Goal: Book appointment/travel/reservation

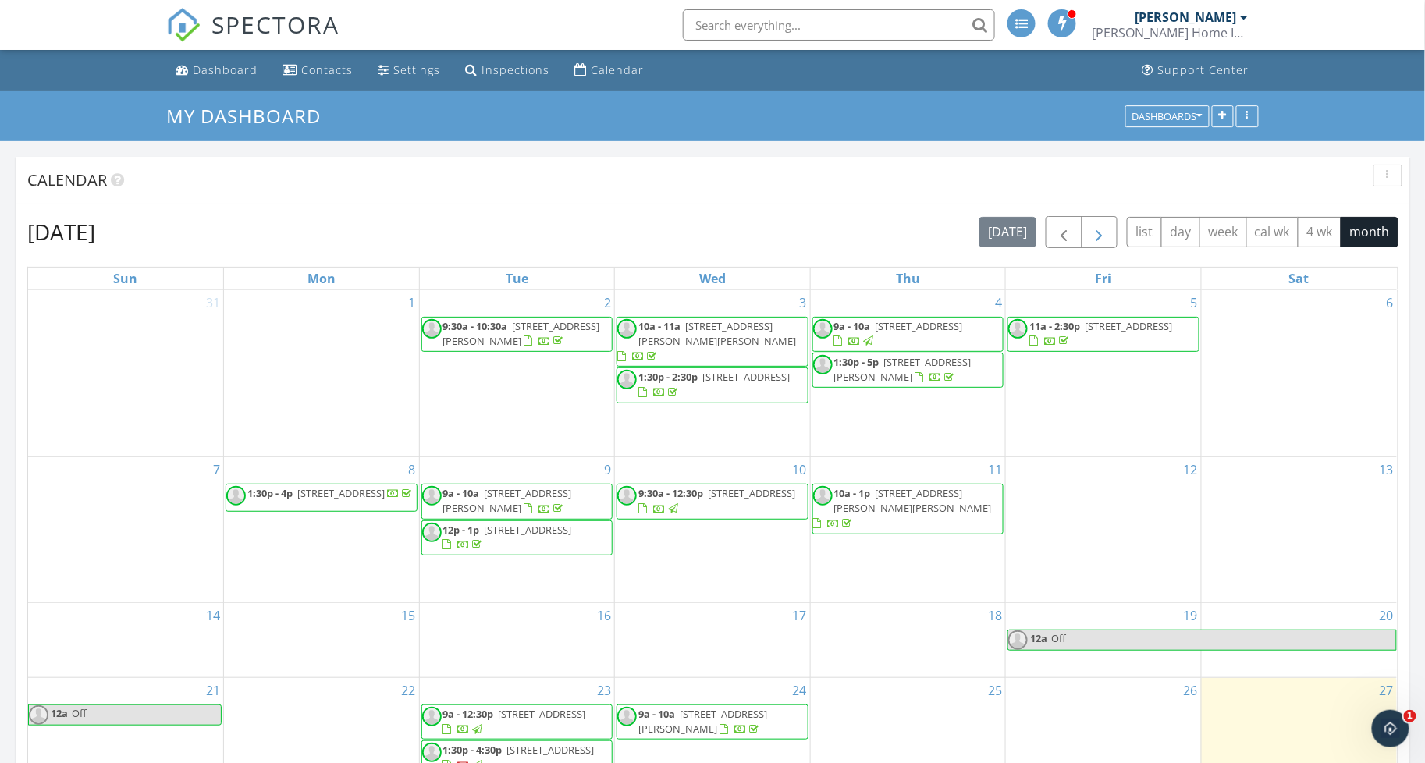
click at [1106, 233] on button "button" at bounding box center [1099, 232] width 37 height 32
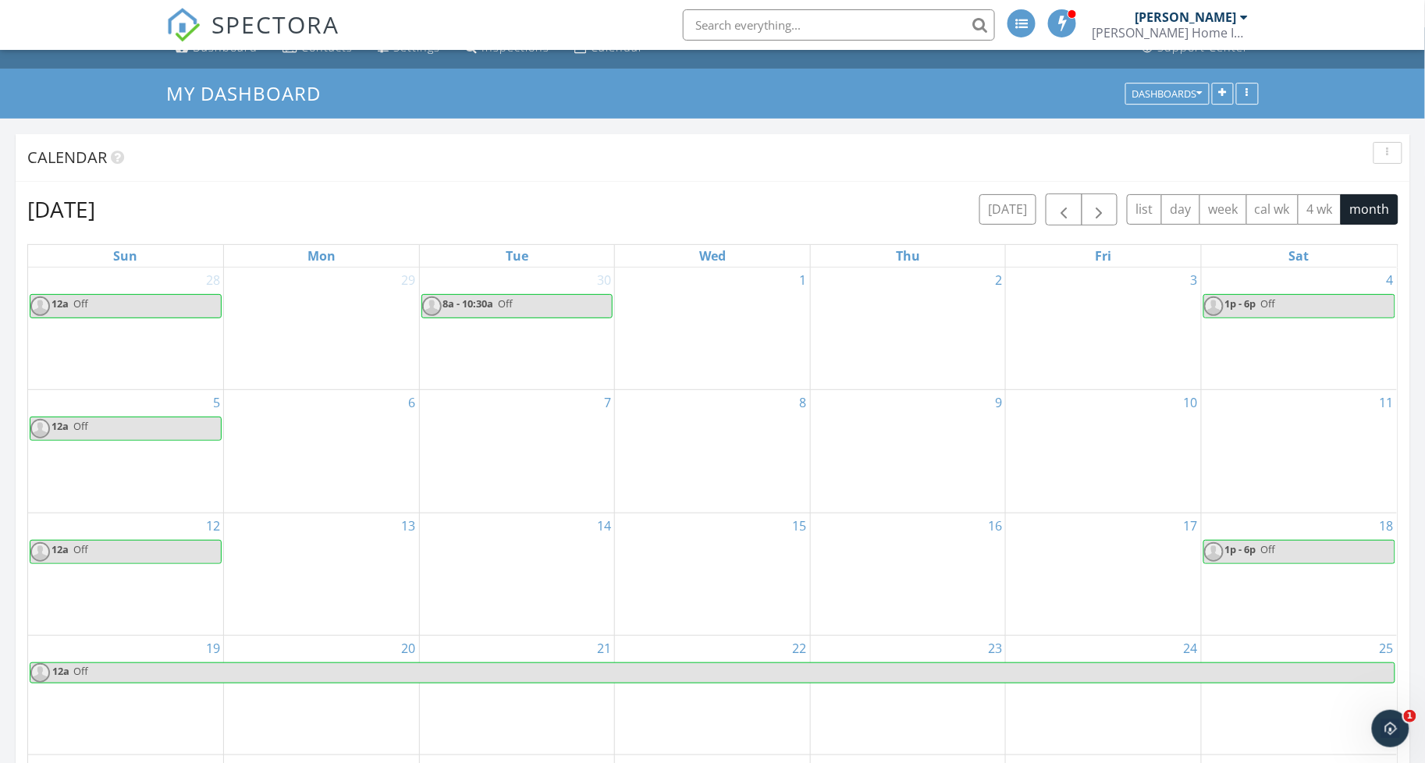
scroll to position [13, 0]
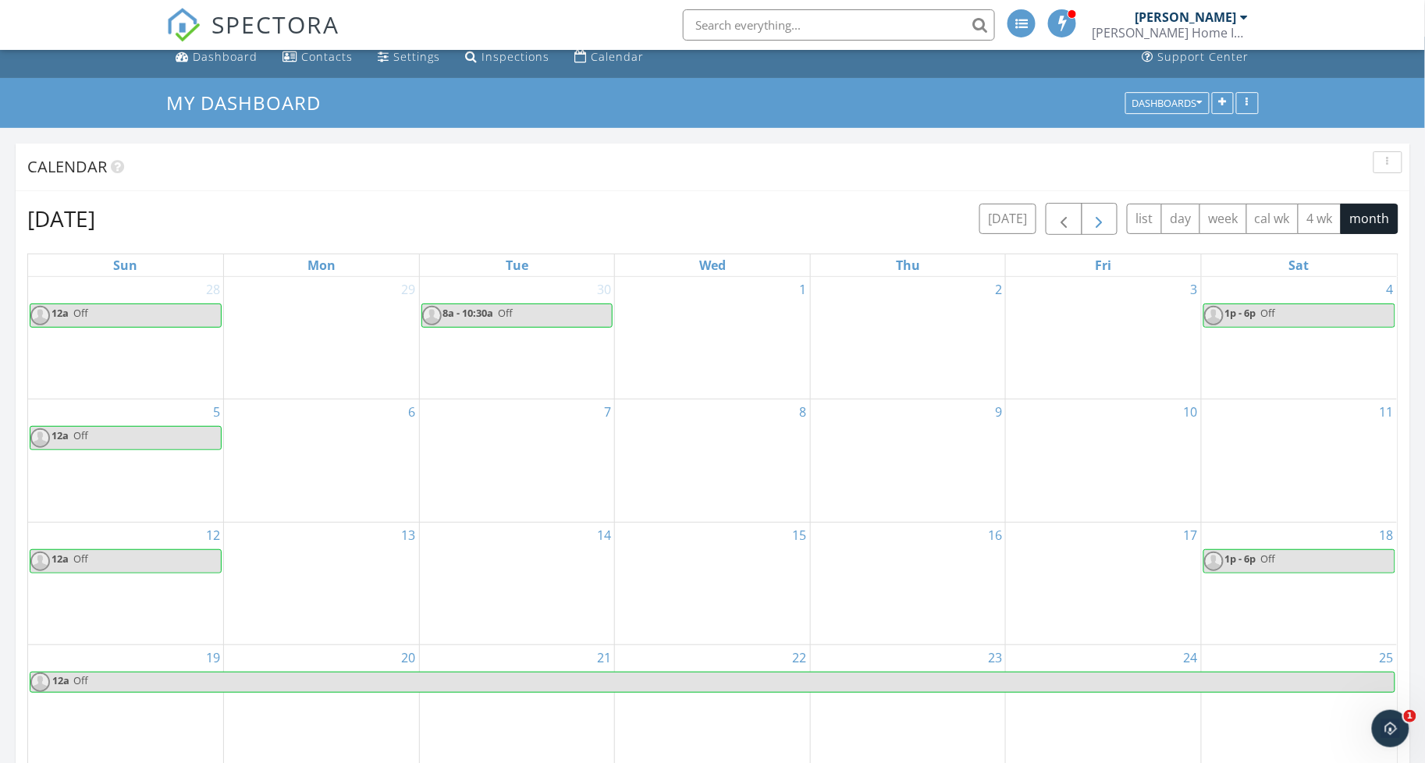
click at [1090, 216] on span "button" at bounding box center [1099, 219] width 19 height 19
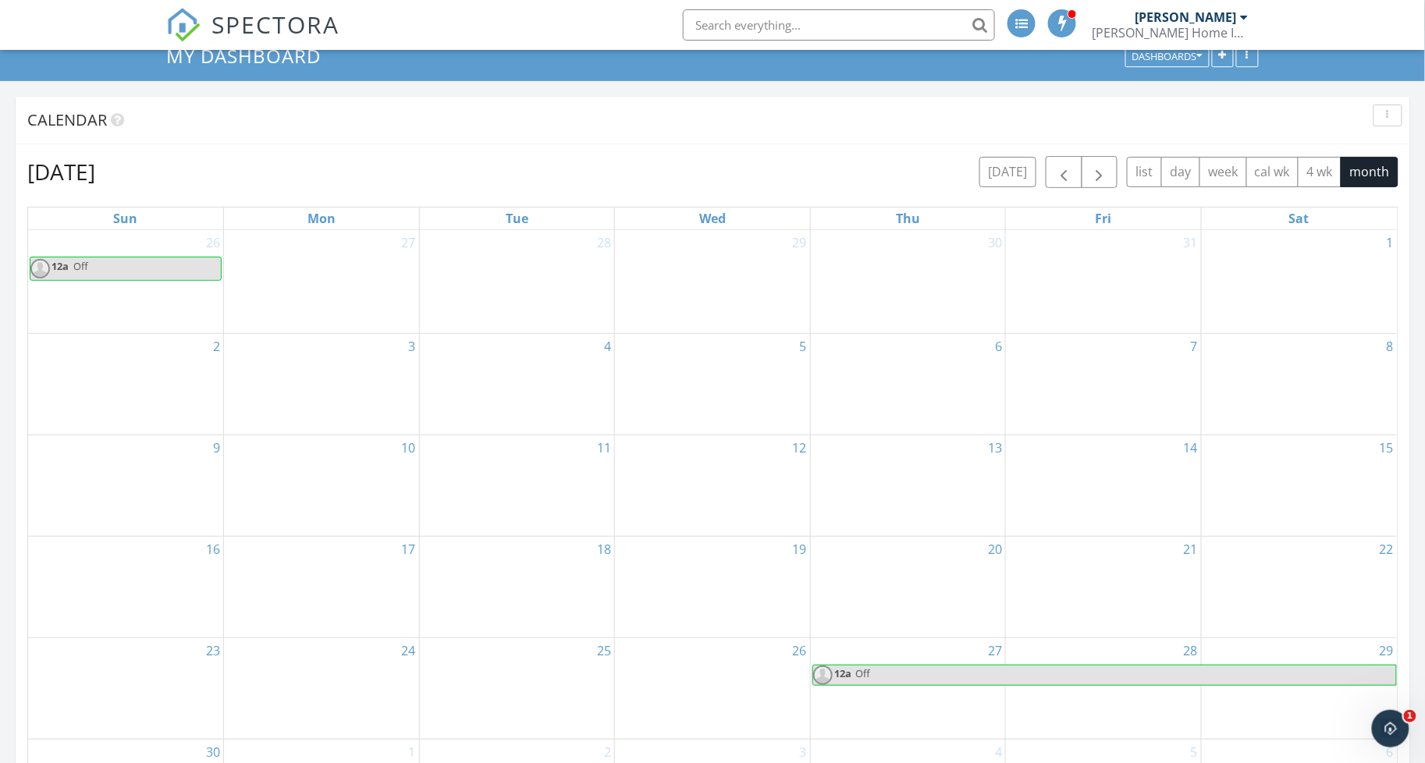
scroll to position [63, 0]
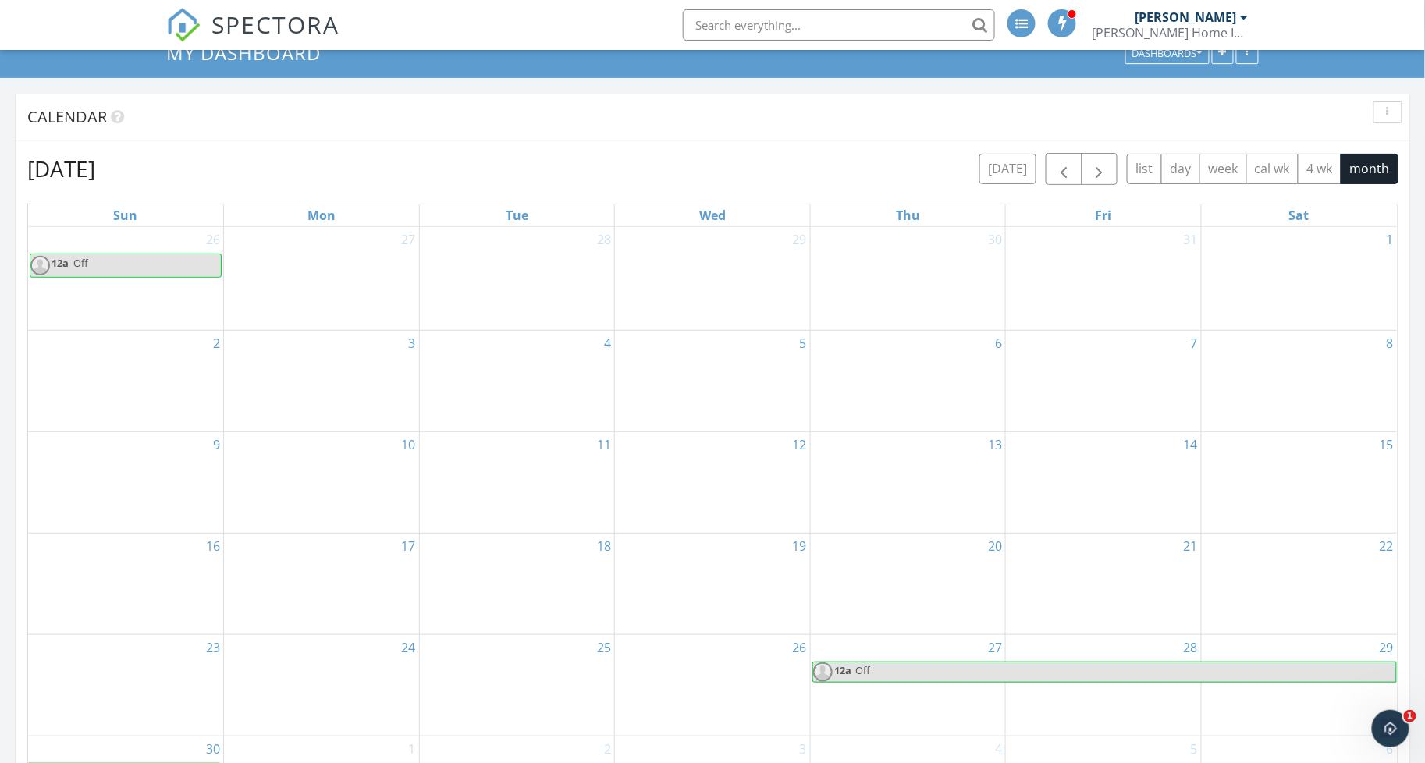
click at [1248, 289] on div "1" at bounding box center [1299, 278] width 195 height 103
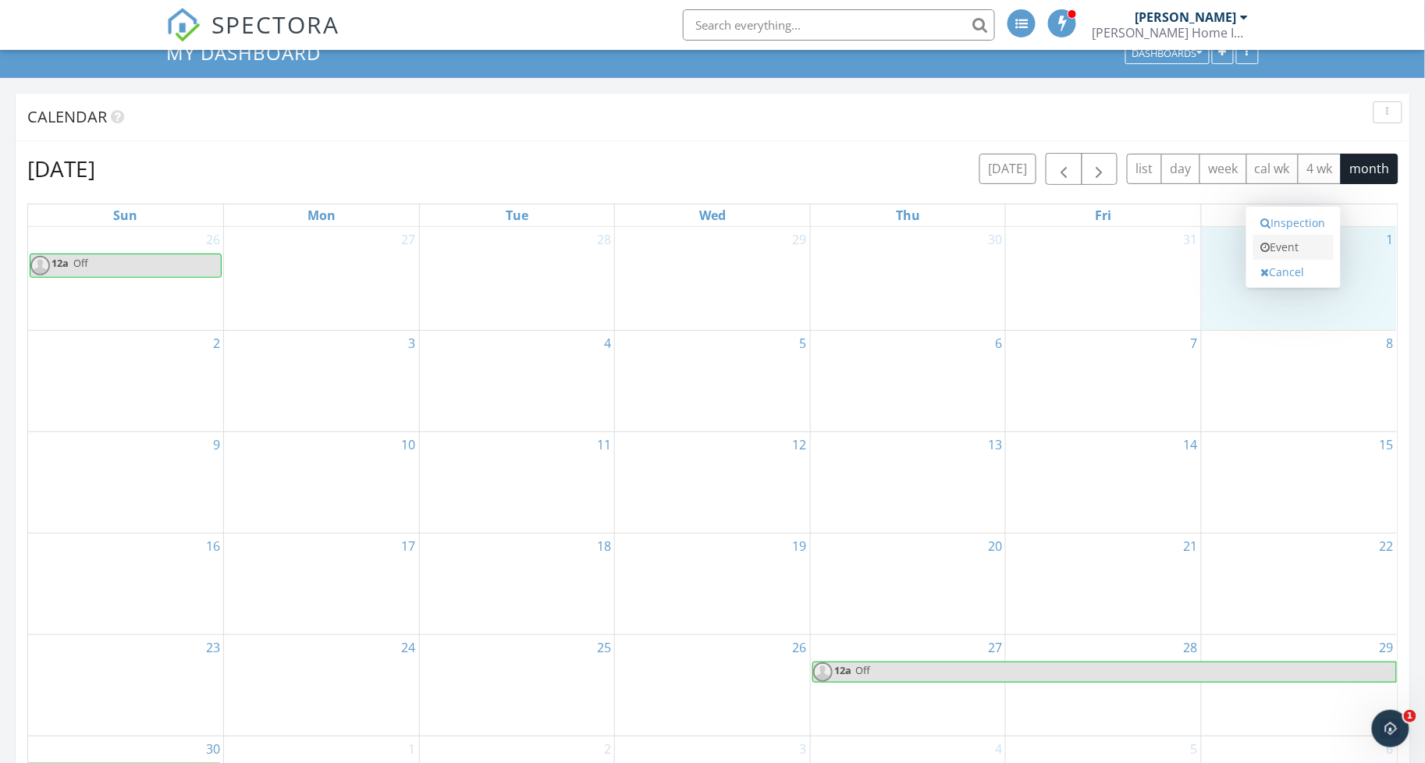
click at [1270, 255] on link "Event" at bounding box center [1293, 247] width 80 height 25
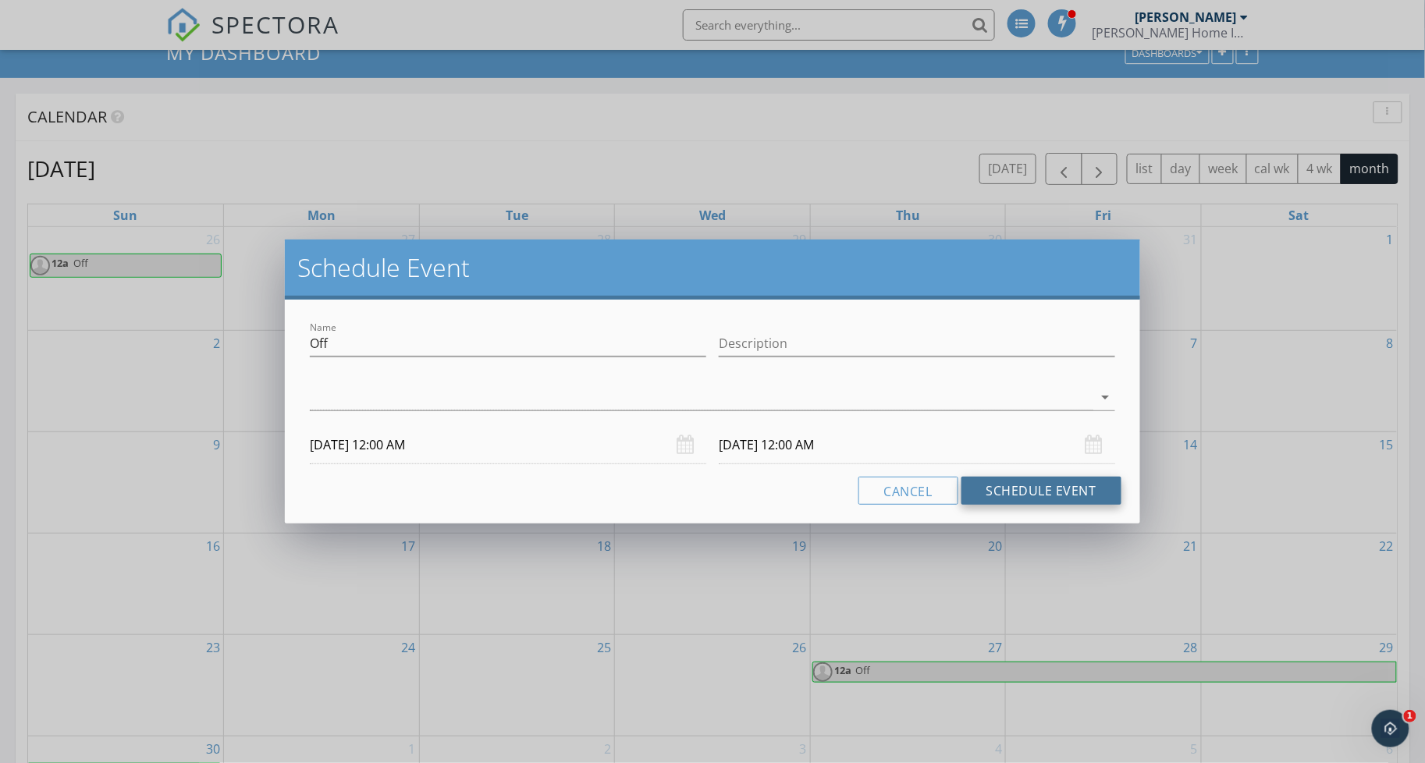
click at [997, 499] on button "Schedule Event" at bounding box center [1041, 491] width 160 height 28
click at [1106, 389] on icon "arrow_drop_down" at bounding box center [1105, 397] width 19 height 19
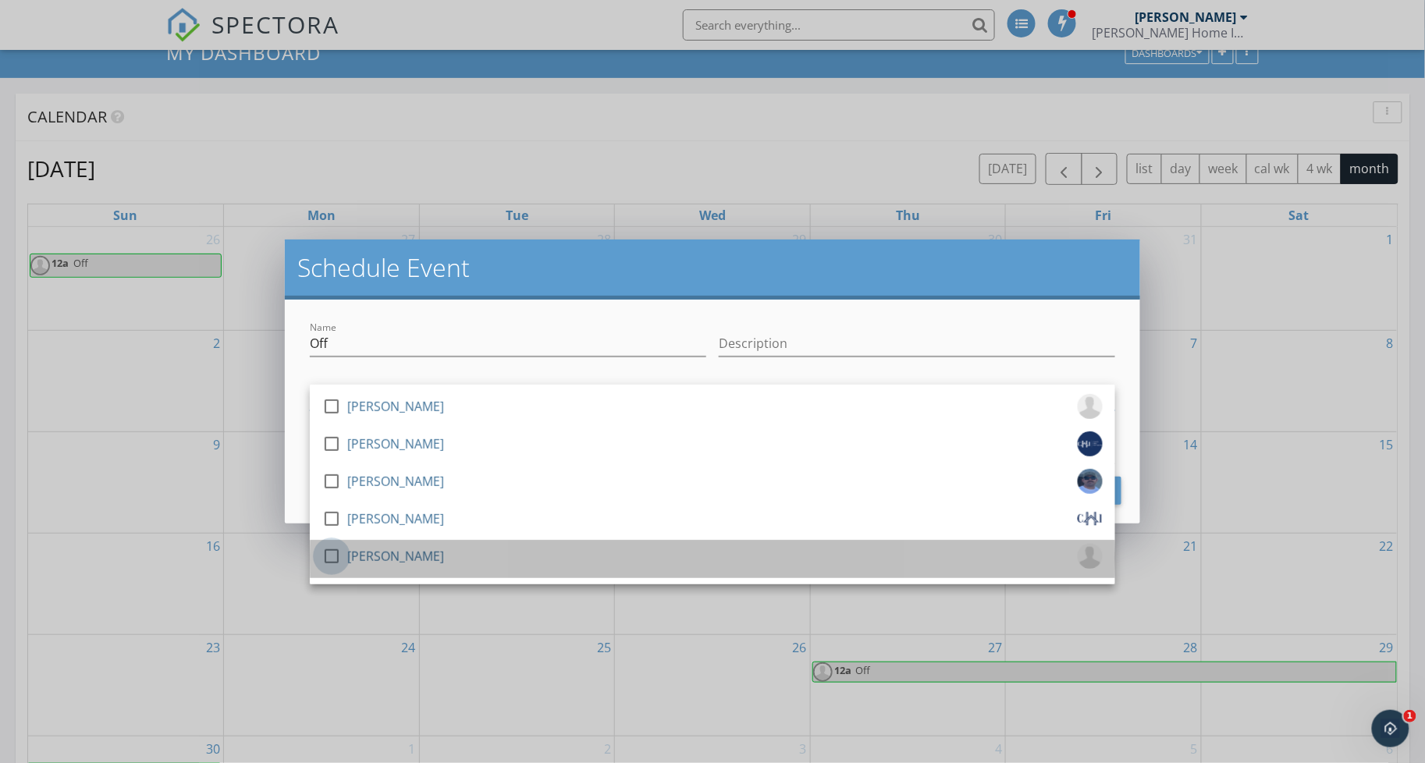
click at [337, 558] on div at bounding box center [331, 556] width 27 height 27
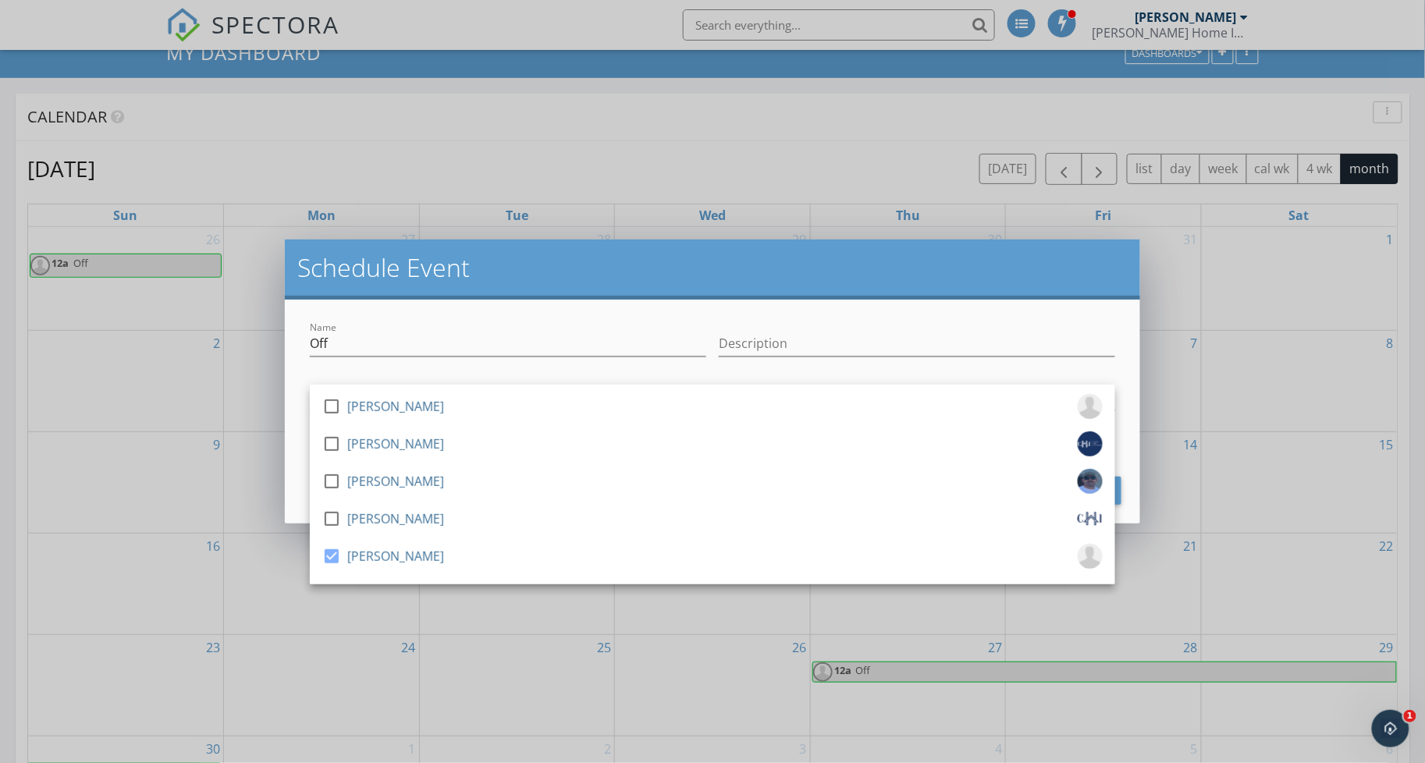
click at [924, 367] on div at bounding box center [917, 367] width 396 height 9
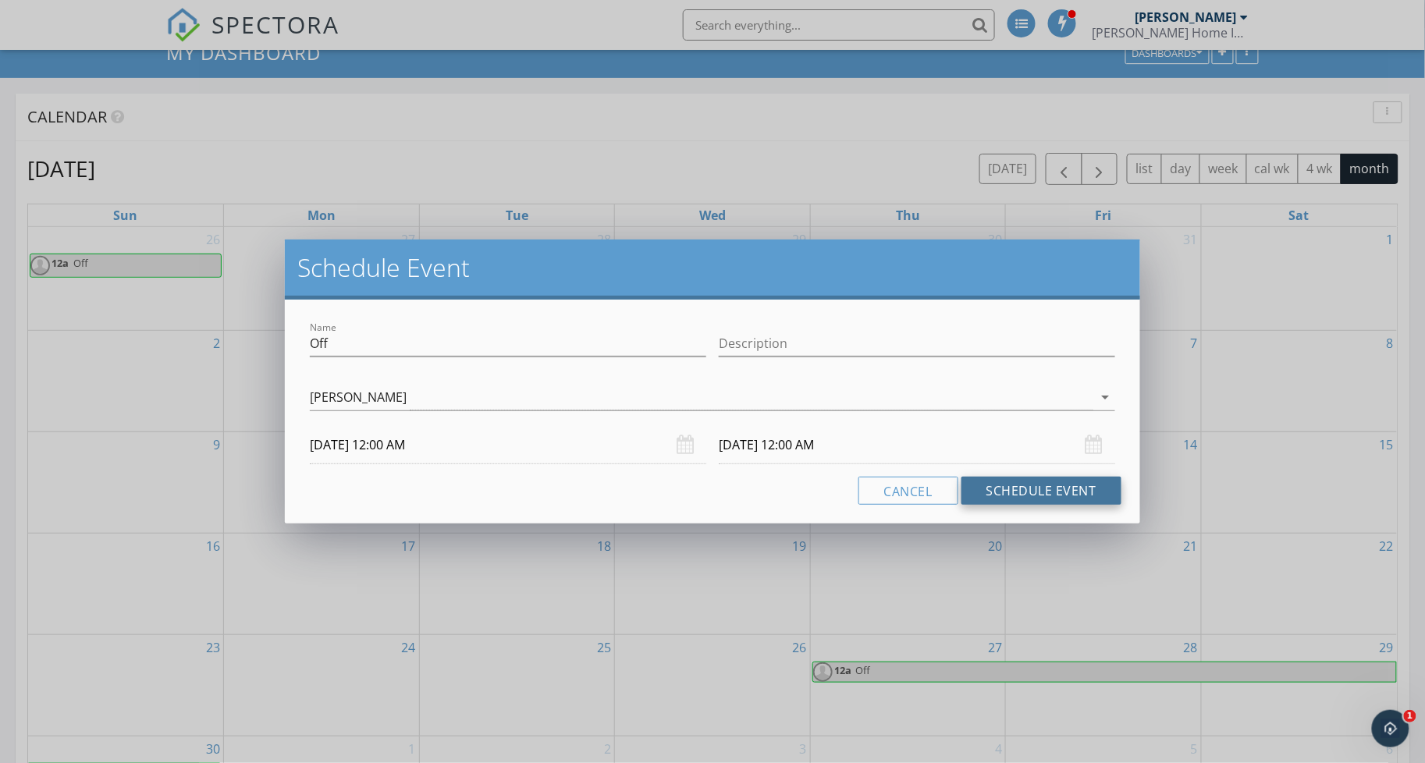
click at [1024, 482] on button "Schedule Event" at bounding box center [1041, 491] width 160 height 28
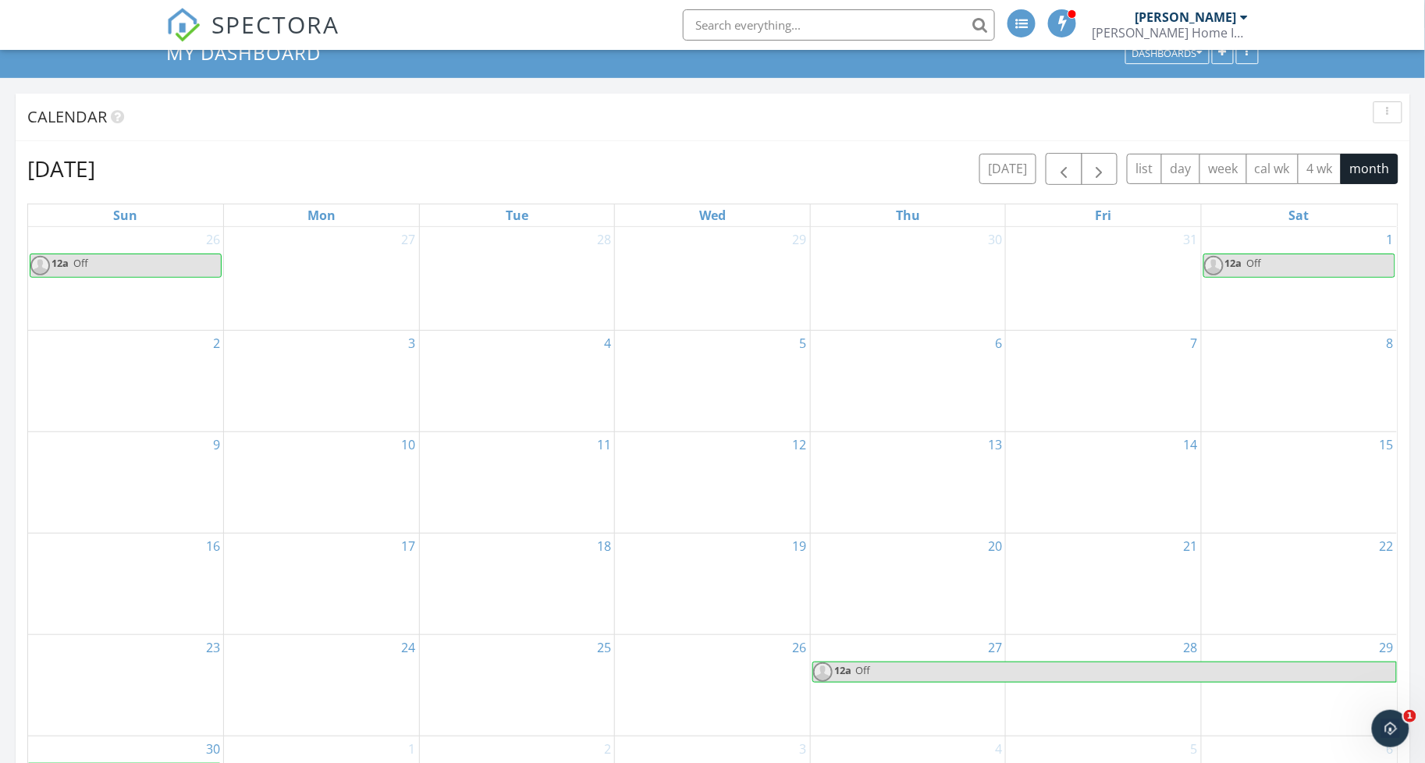
click at [163, 376] on div "2" at bounding box center [125, 381] width 195 height 101
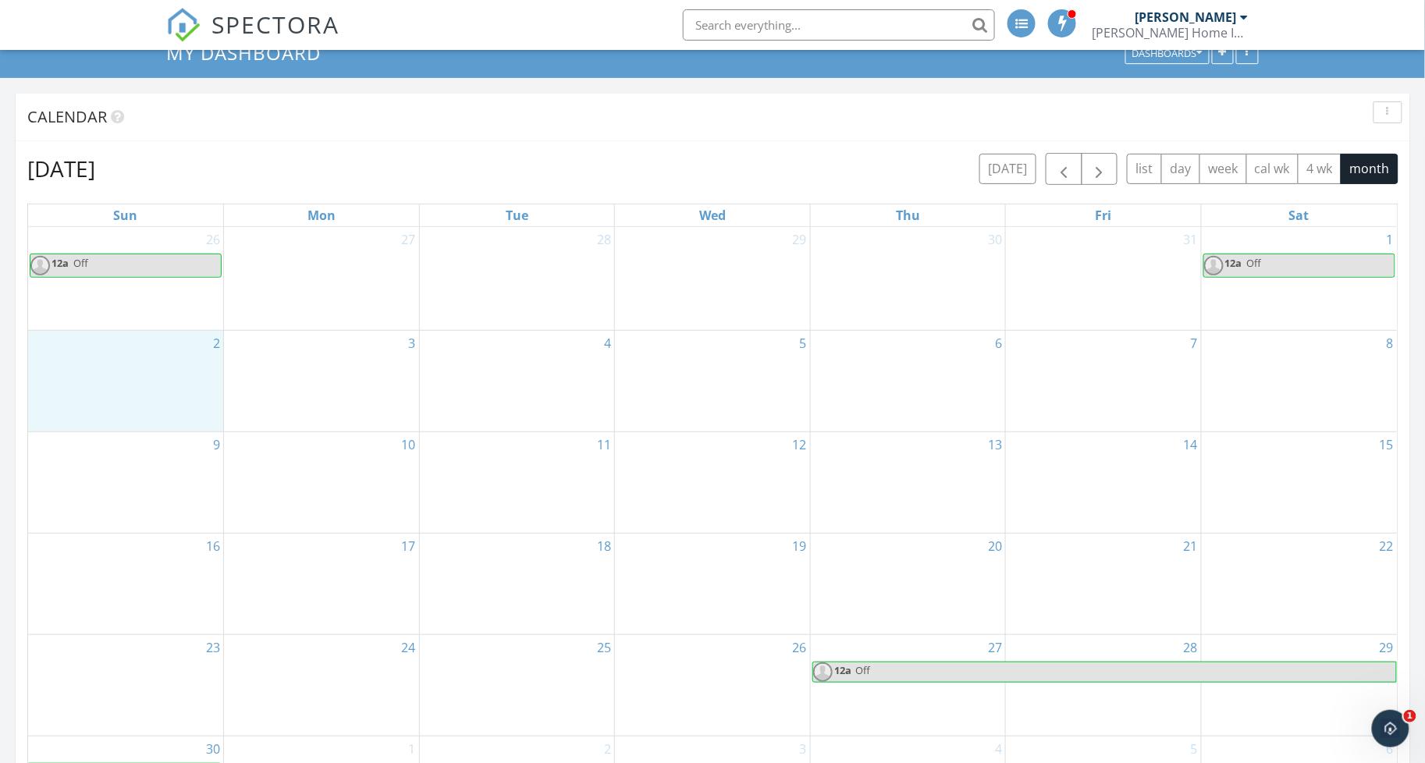
click at [1371, 272] on link "12a Off" at bounding box center [1299, 266] width 192 height 24
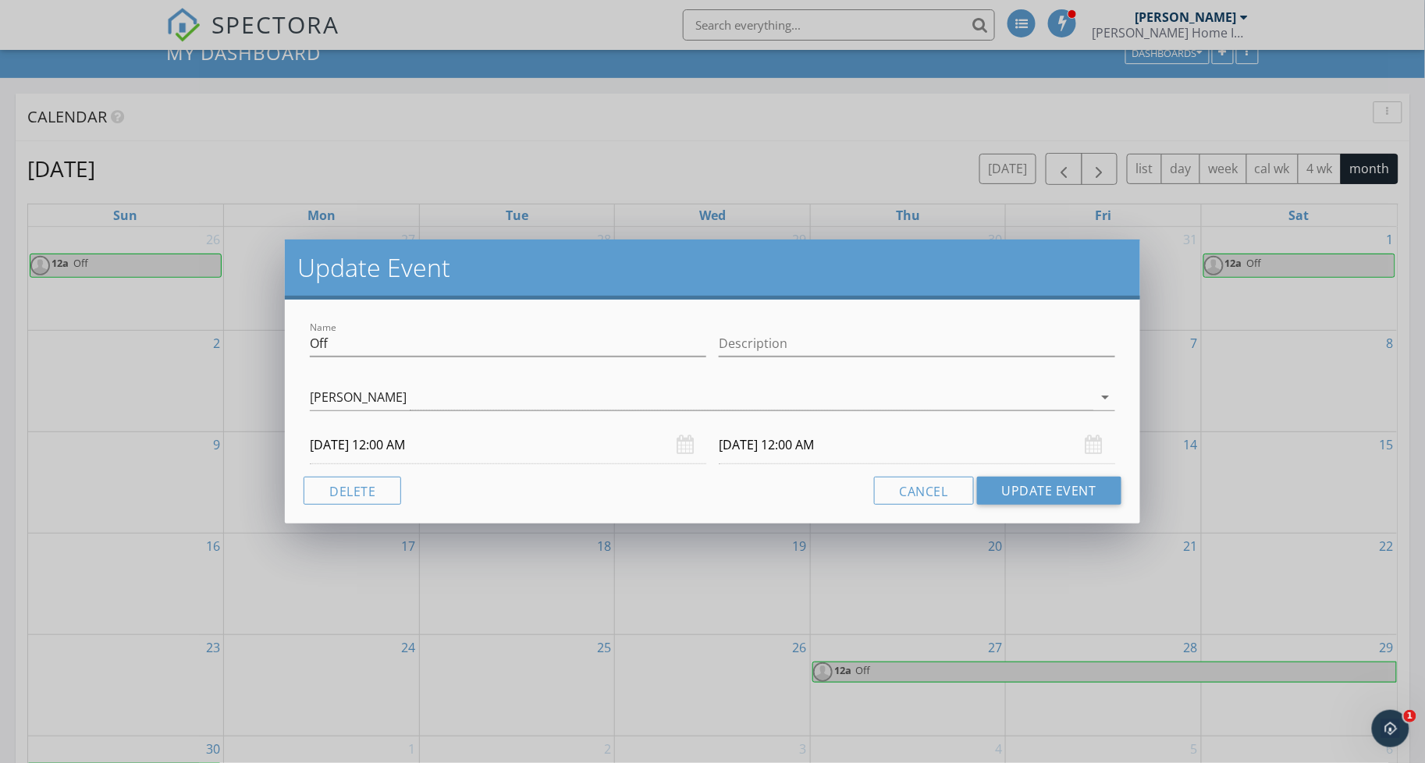
click at [749, 452] on input "11/02/2025 12:00 AM" at bounding box center [917, 445] width 396 height 38
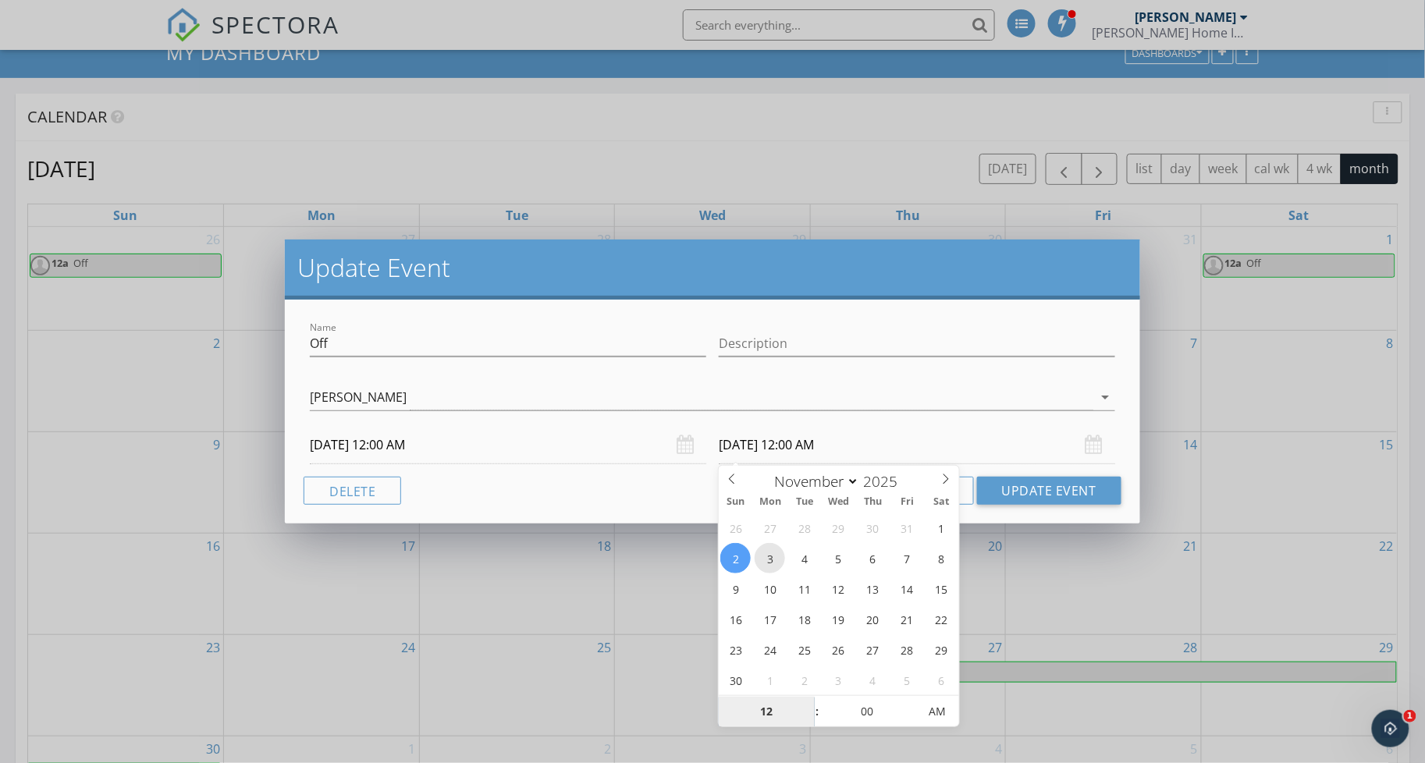
type input "11/03/2025 12:00 AM"
click at [1028, 488] on button "Update Event" at bounding box center [1049, 491] width 144 height 28
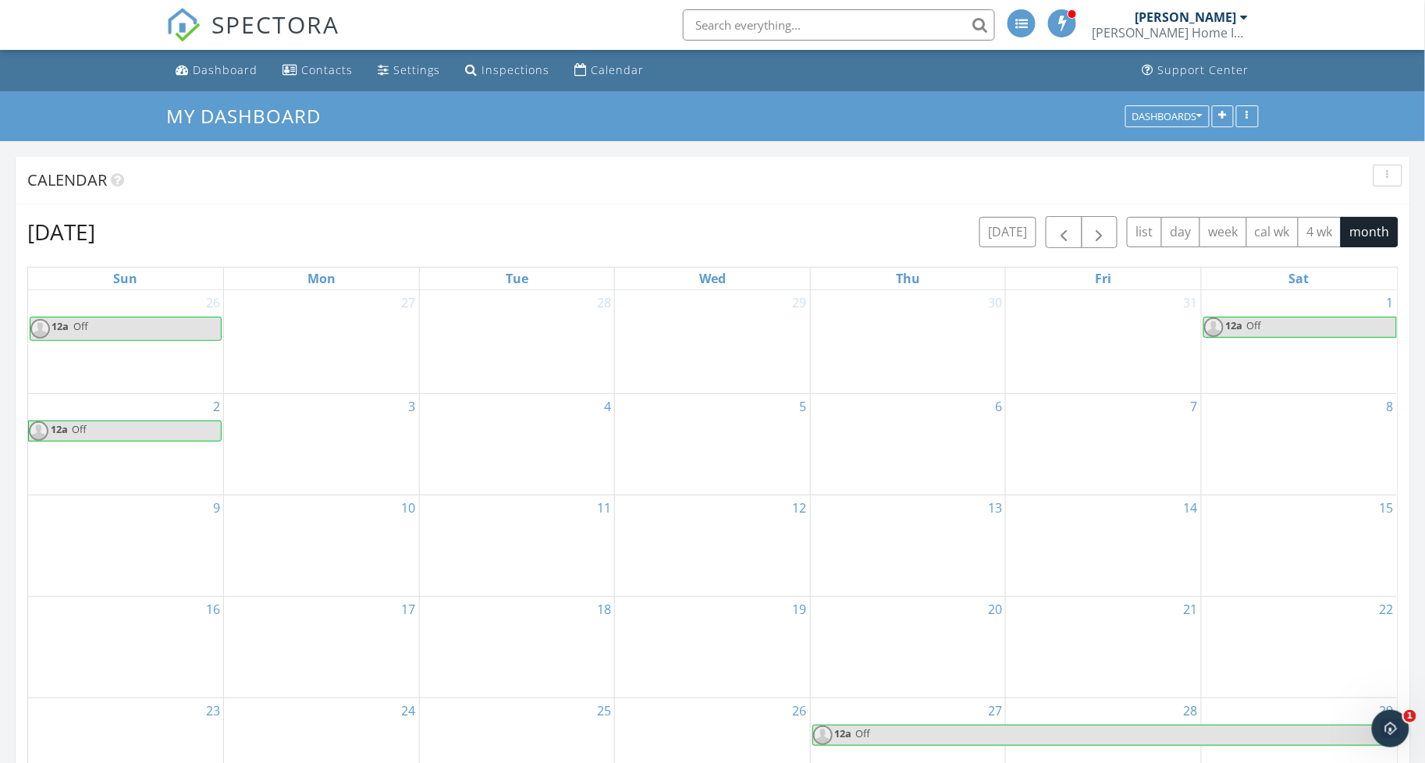
scroll to position [0, 0]
click at [1059, 235] on span "button" at bounding box center [1063, 232] width 19 height 19
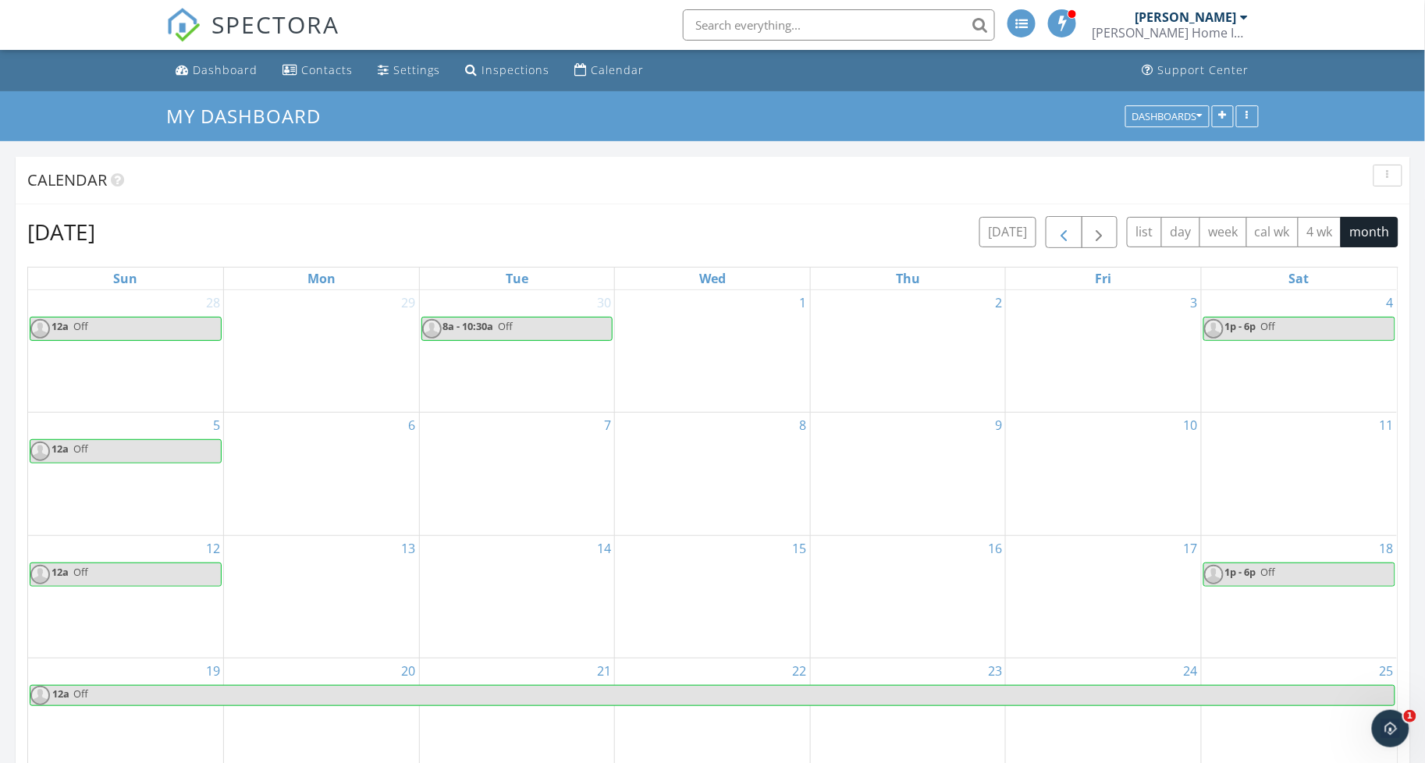
click at [1059, 235] on span "button" at bounding box center [1063, 232] width 19 height 19
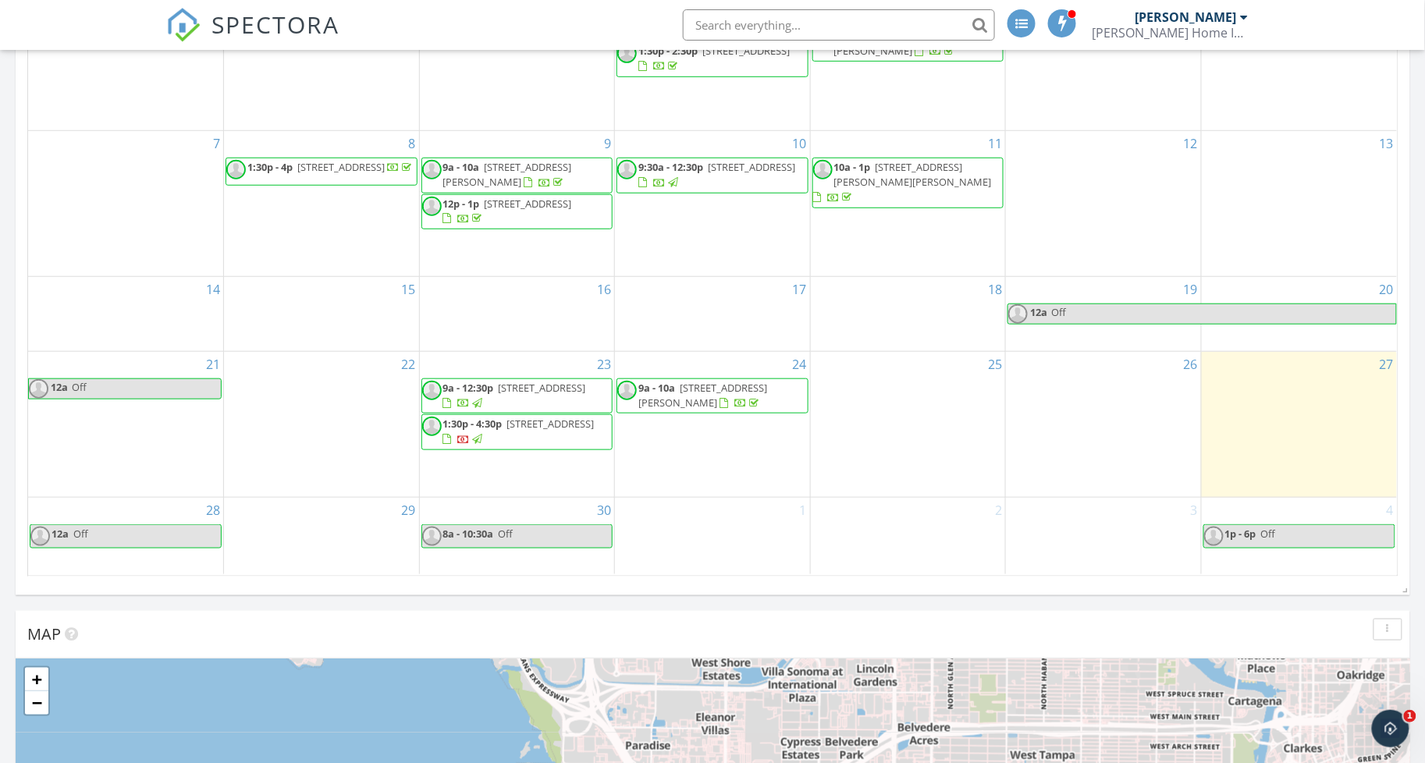
scroll to position [323, 0]
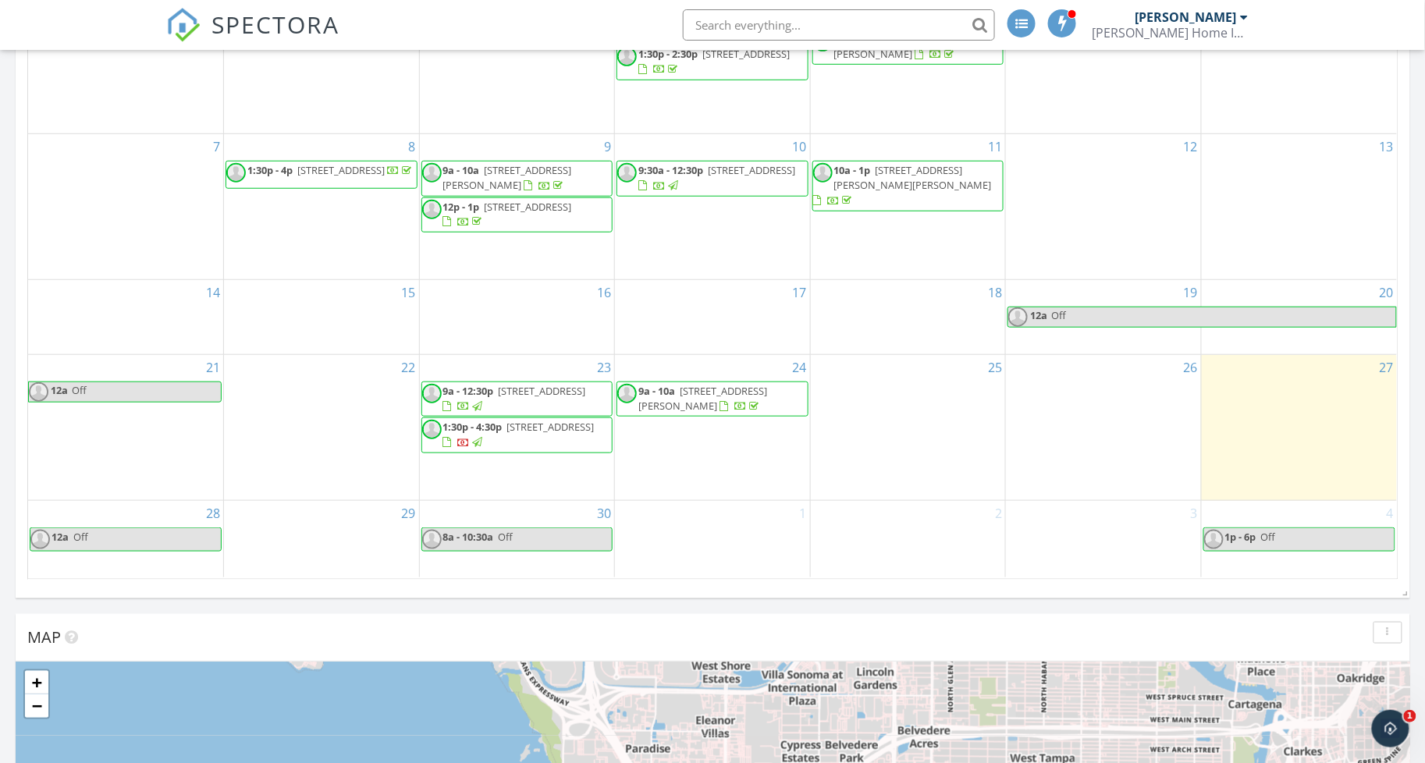
click at [581, 385] on span "9a - 12:30p 3435 Ivy Holw Dr, Plant City 33565" at bounding box center [517, 399] width 190 height 30
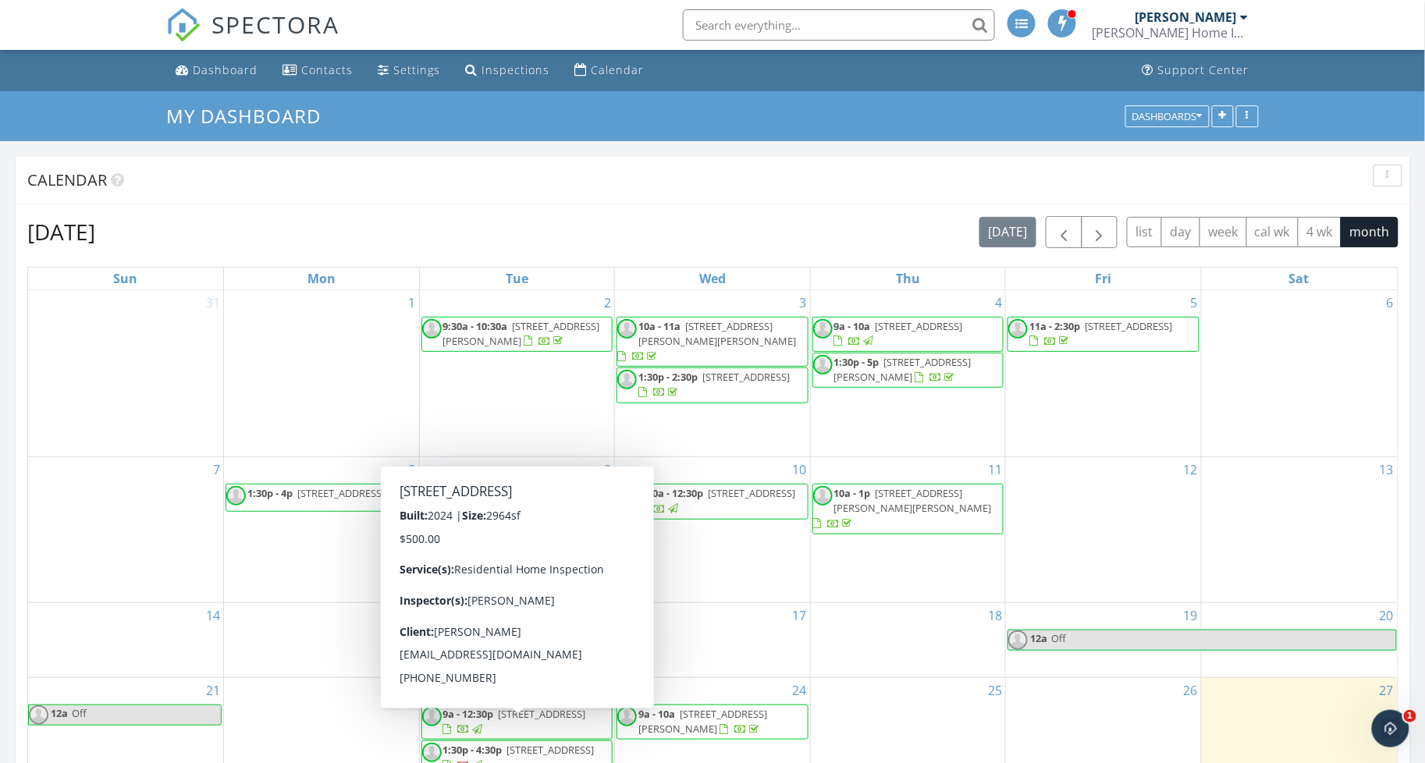
scroll to position [0, 0]
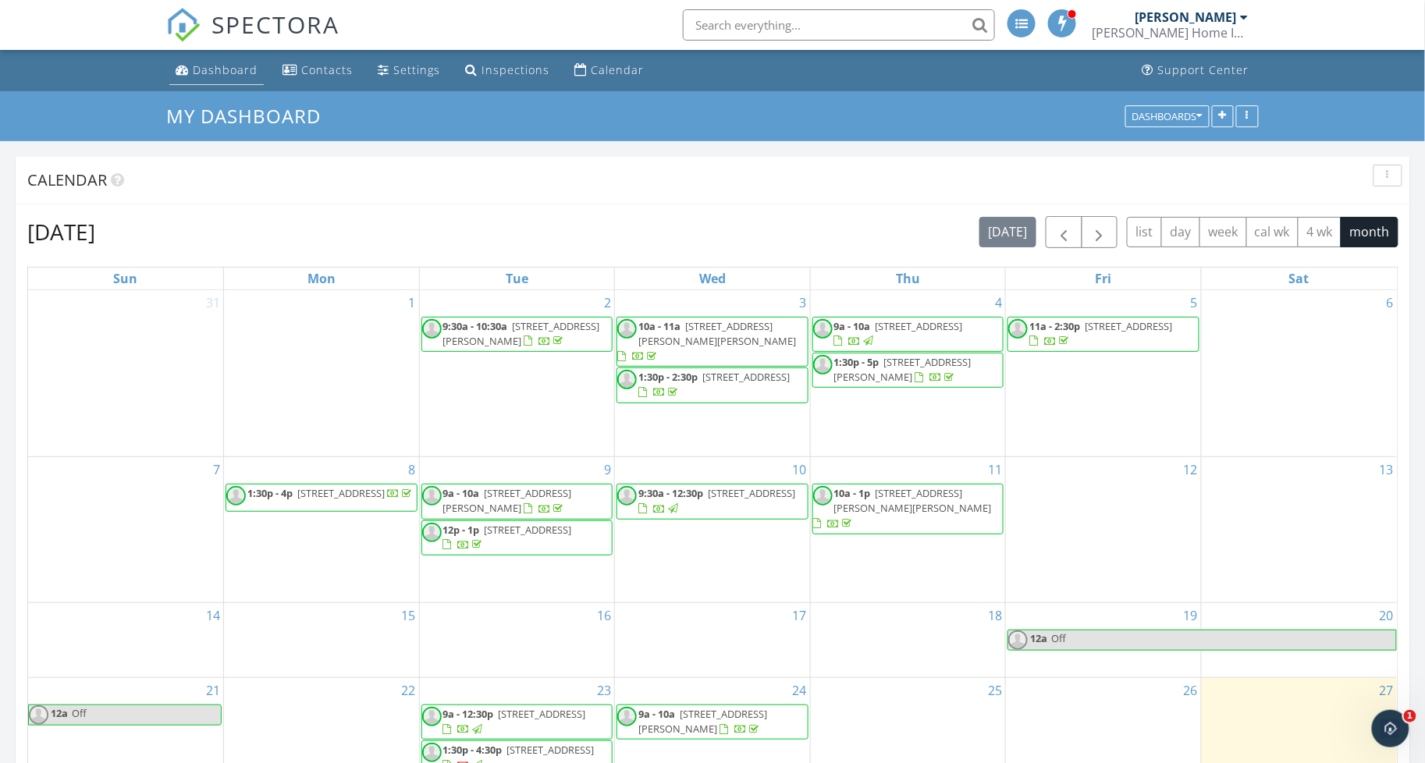
click at [212, 61] on link "Dashboard" at bounding box center [216, 70] width 94 height 29
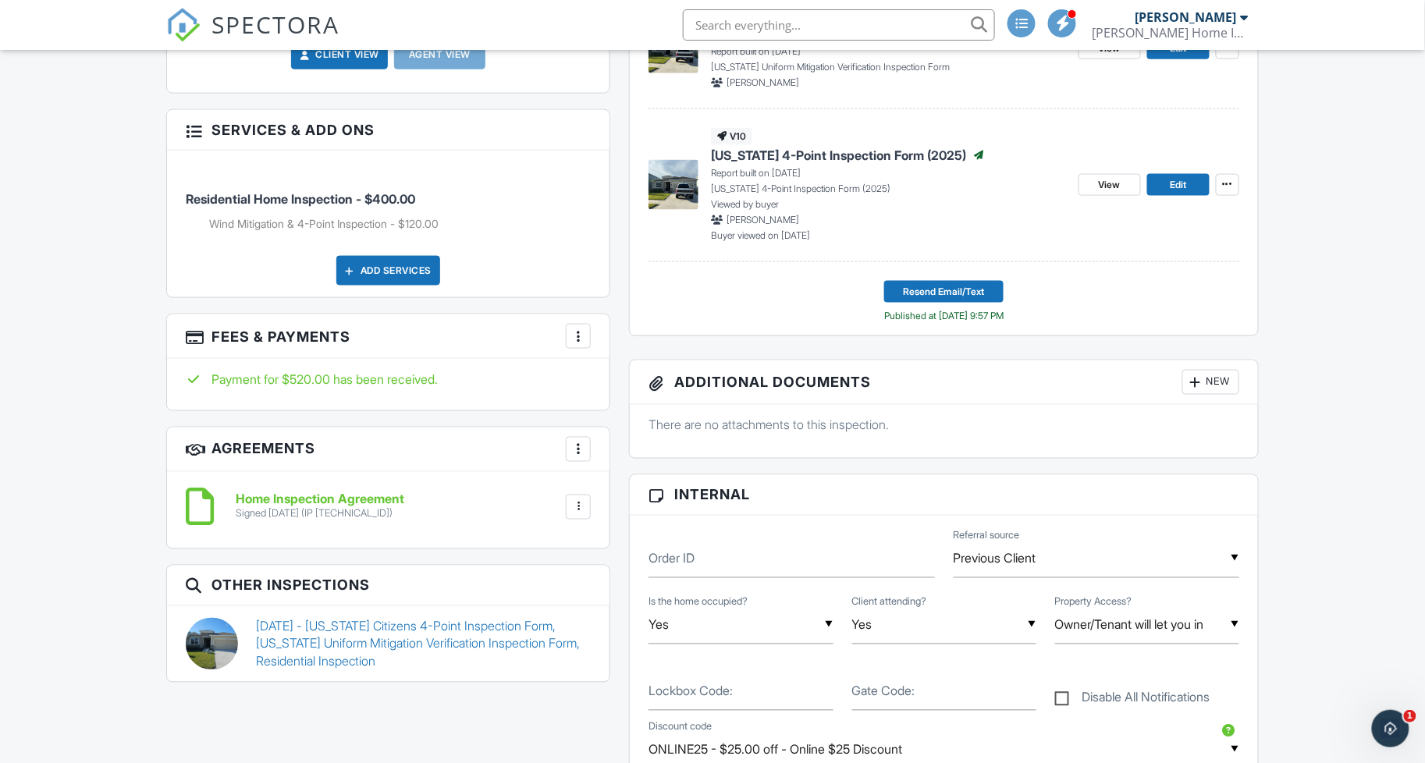
scroll to position [657, 0]
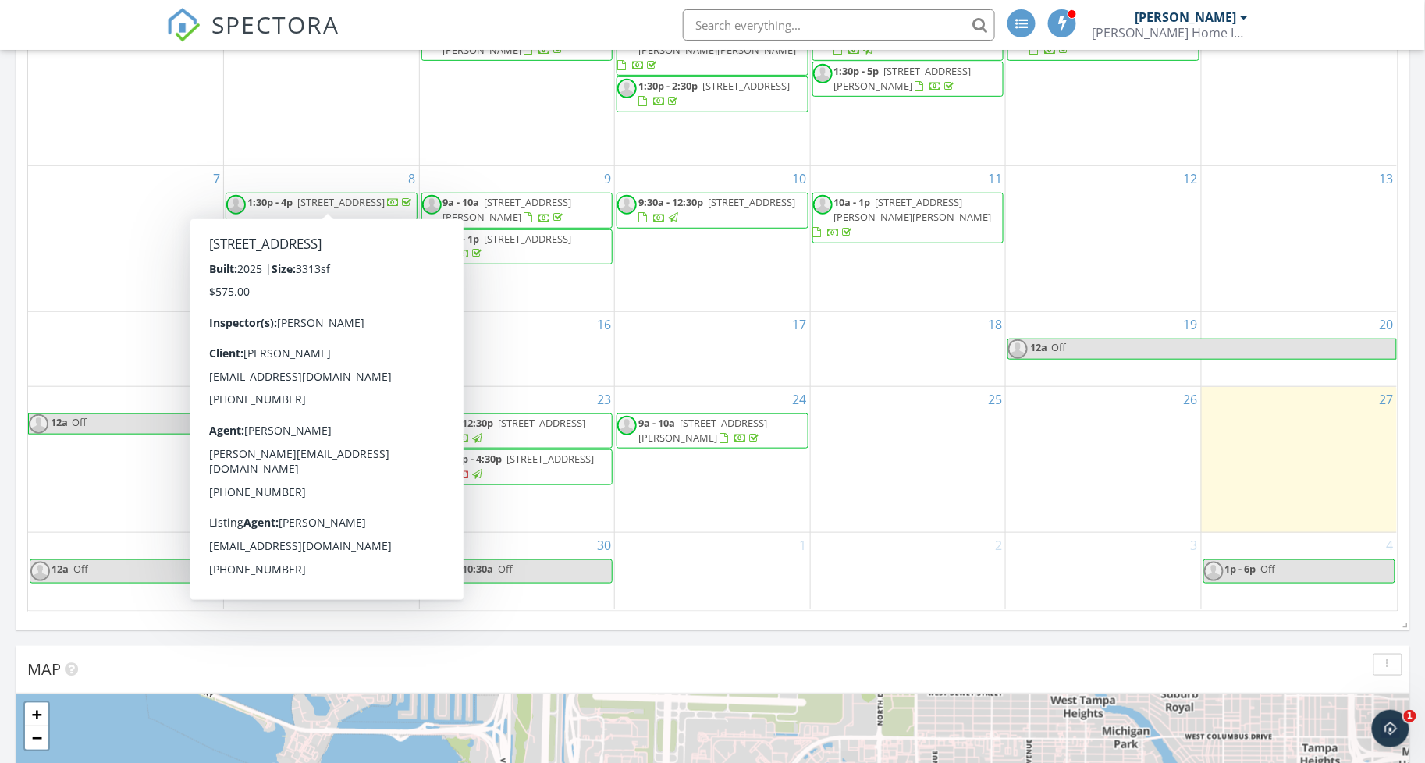
scroll to position [1773, 1426]
